Goal: Task Accomplishment & Management: Manage account settings

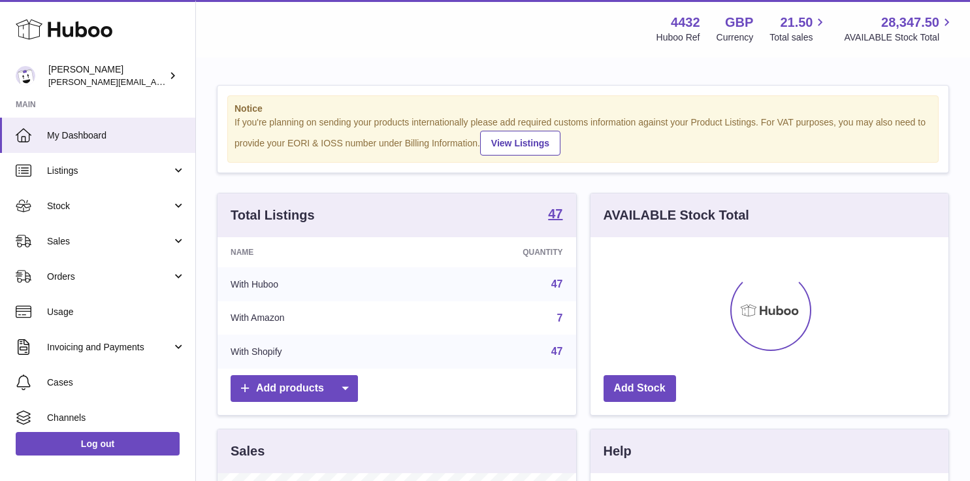
scroll to position [204, 358]
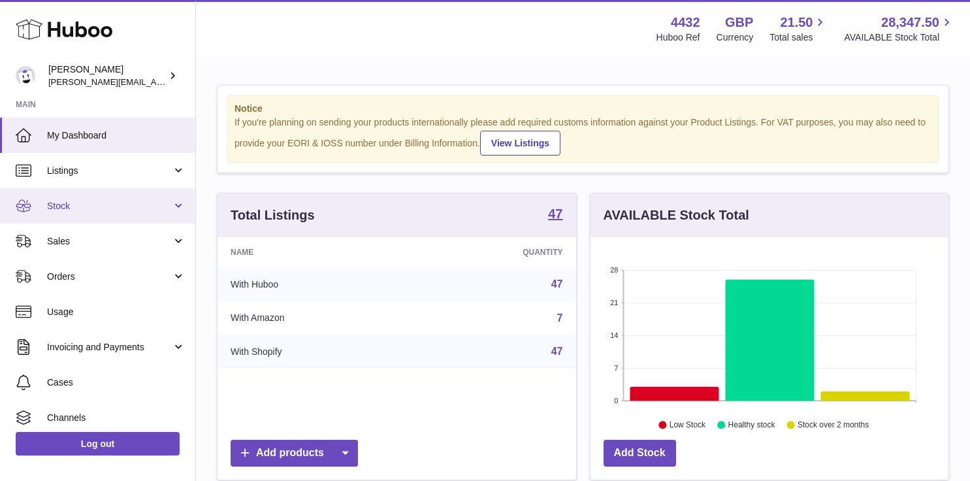
click at [126, 208] on span "Stock" at bounding box center [109, 206] width 125 height 12
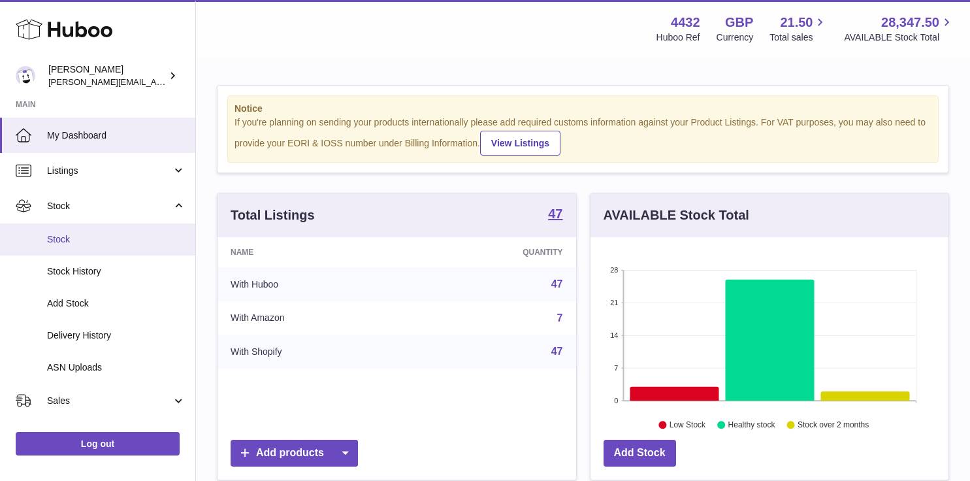
click at [122, 244] on span "Stock" at bounding box center [116, 239] width 138 height 12
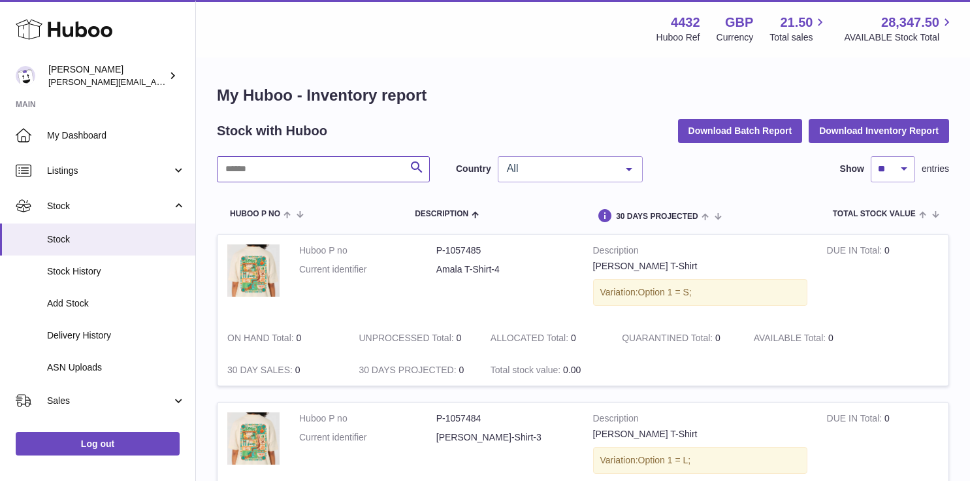
click at [347, 173] on input "text" at bounding box center [323, 169] width 213 height 26
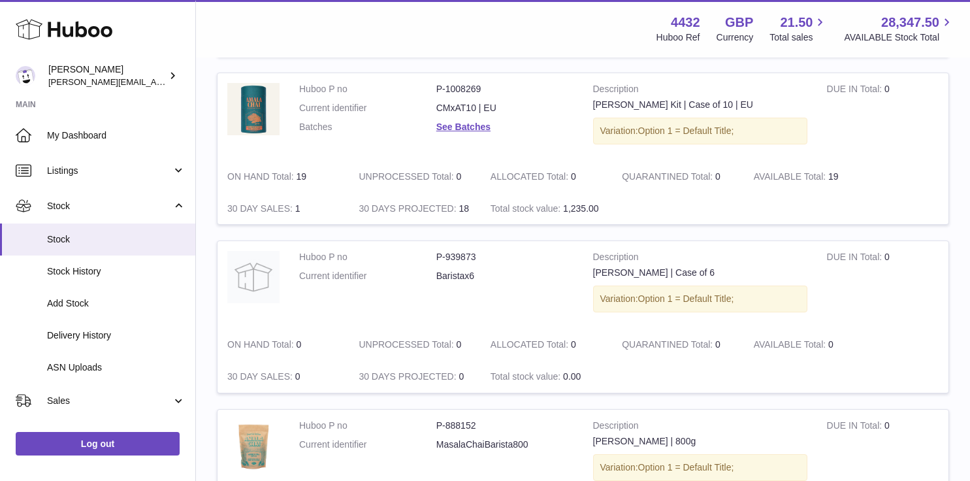
scroll to position [1583, 0]
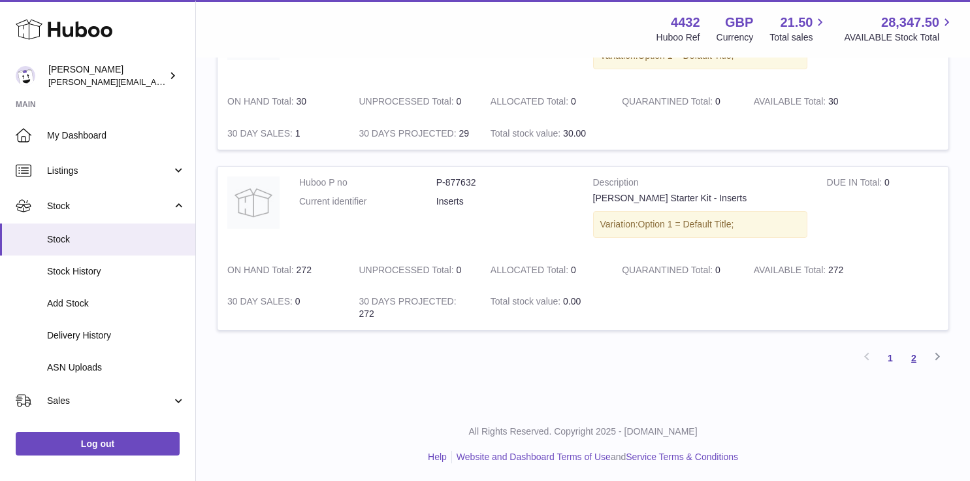
type input "**********"
click at [909, 356] on link "2" at bounding box center [914, 358] width 24 height 24
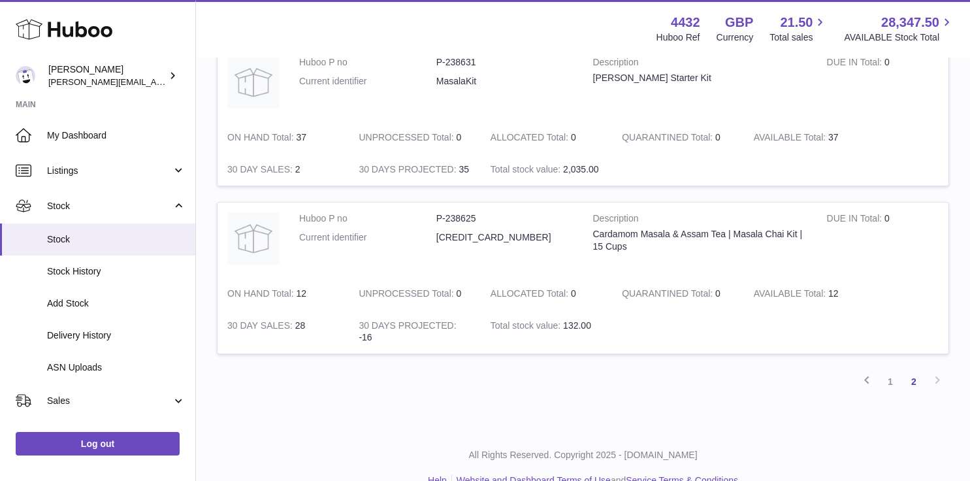
scroll to position [1067, 0]
